Goal: Navigation & Orientation: Go to known website

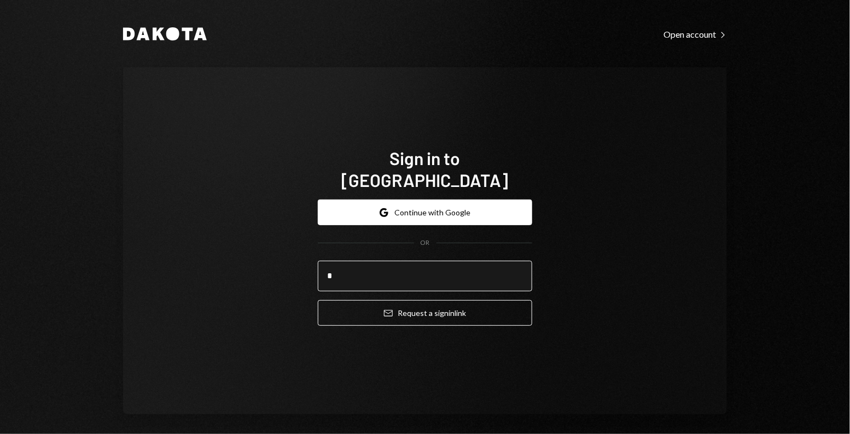
type input "**********"
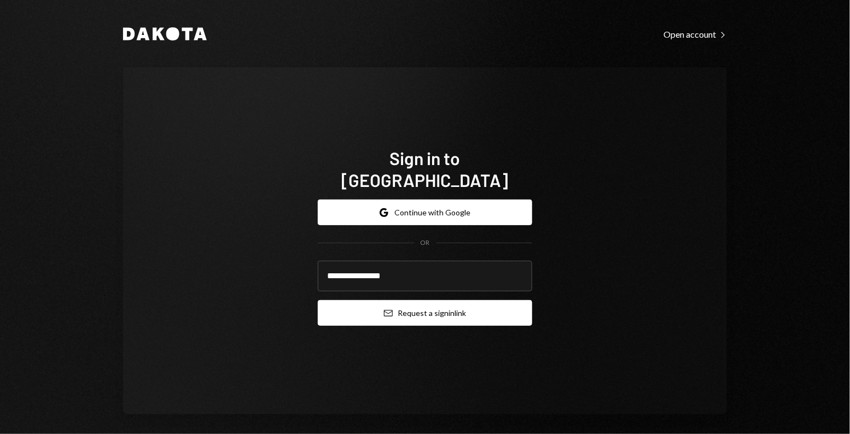
click at [420, 307] on button "Email Request a sign in link" at bounding box center [425, 313] width 214 height 26
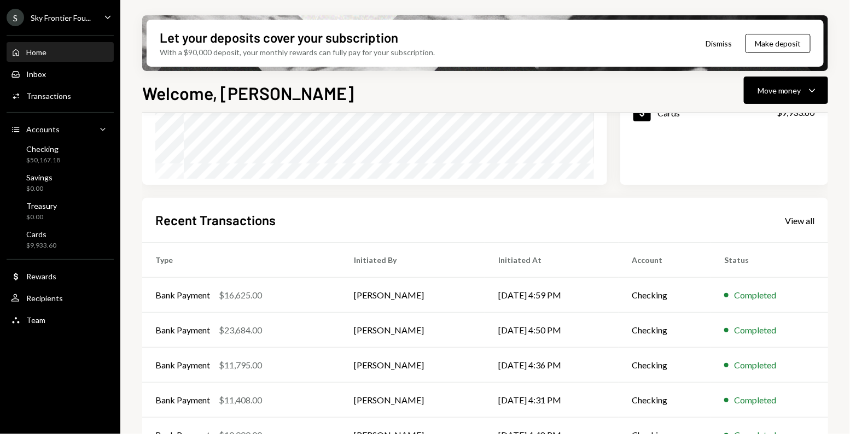
scroll to position [224, 0]
